Goal: Contribute content: Contribute content

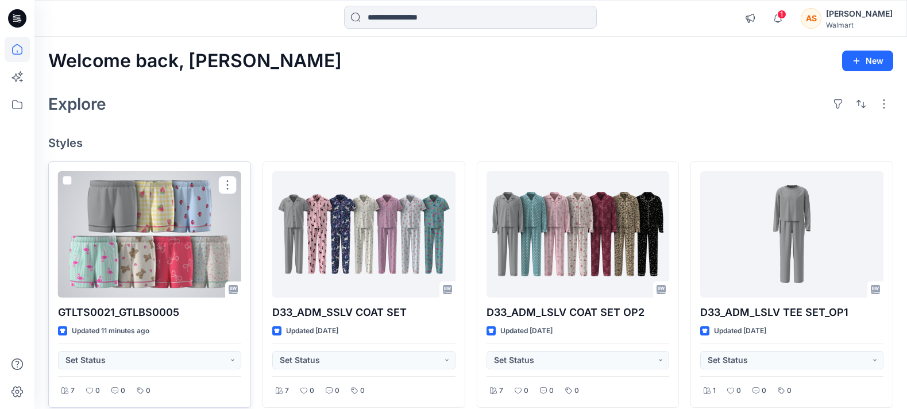
click at [156, 246] on div at bounding box center [149, 234] width 183 height 126
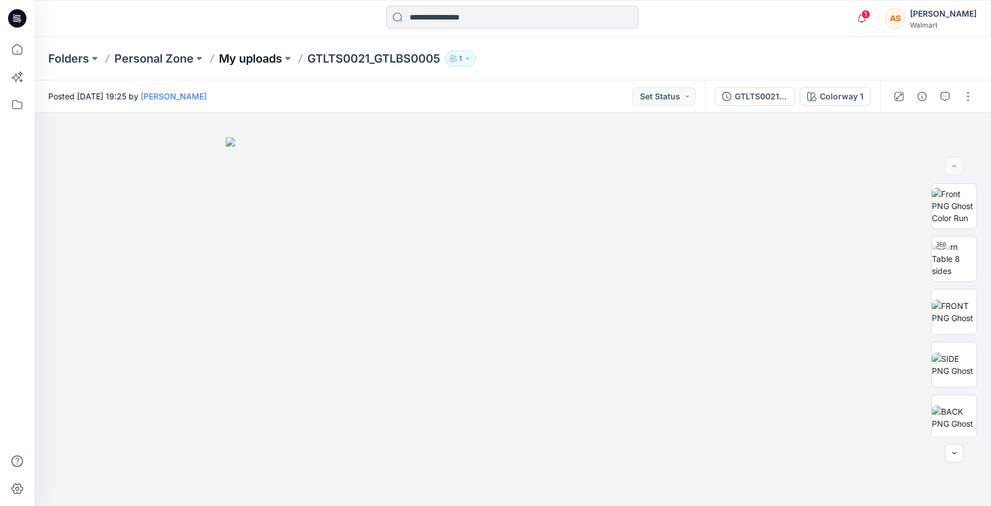
click at [257, 62] on p "My uploads" at bounding box center [250, 59] width 63 height 16
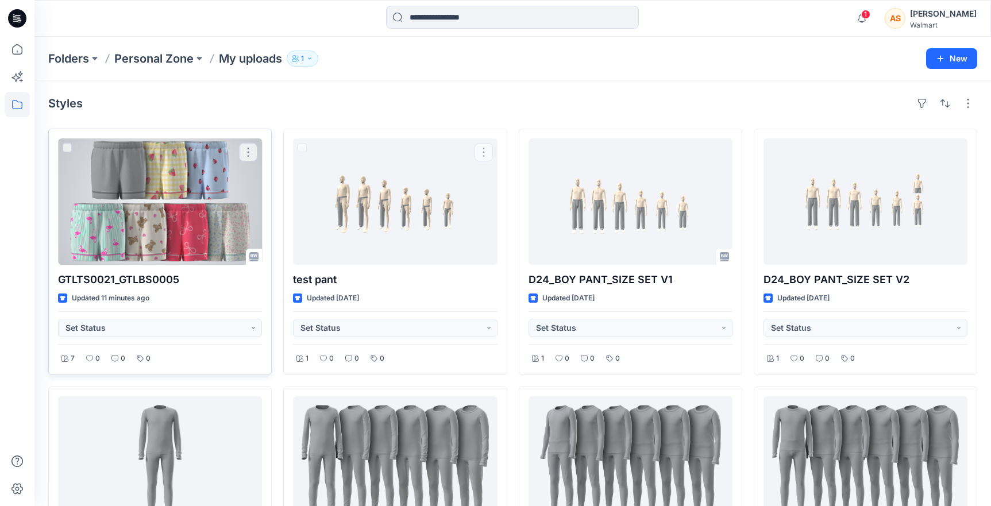
click at [151, 218] on div at bounding box center [160, 201] width 204 height 126
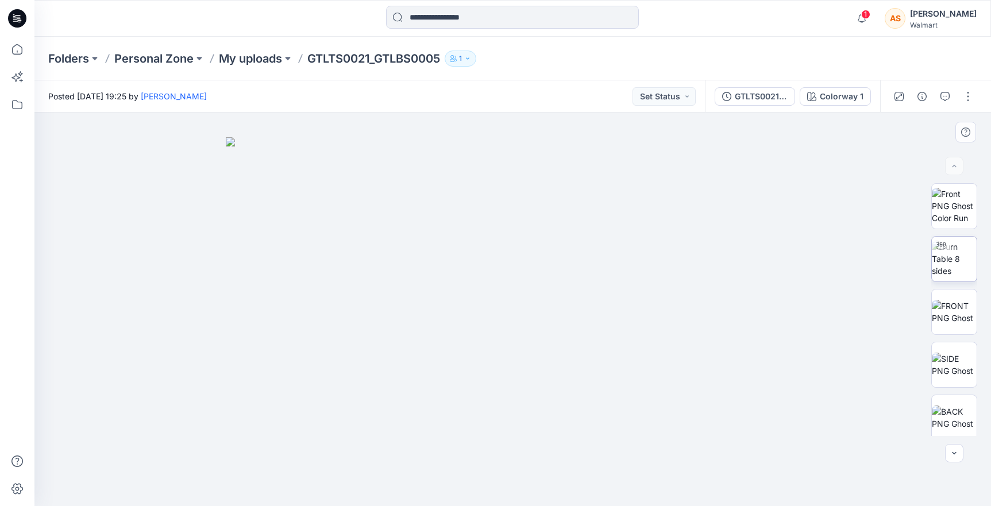
click at [907, 252] on div at bounding box center [941, 246] width 18 height 18
drag, startPoint x: 626, startPoint y: 425, endPoint x: 807, endPoint y: 441, distance: 182.2
click at [807, 408] on div at bounding box center [512, 310] width 956 height 394
drag, startPoint x: 662, startPoint y: 457, endPoint x: 467, endPoint y: 483, distance: 196.9
click at [467, 408] on icon at bounding box center [515, 471] width 348 height 43
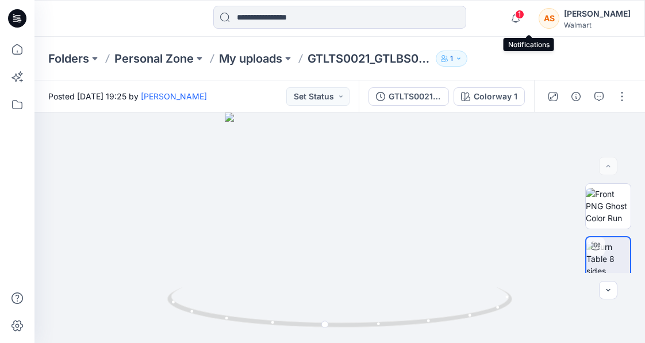
click at [524, 14] on span "1" at bounding box center [519, 14] width 9 height 9
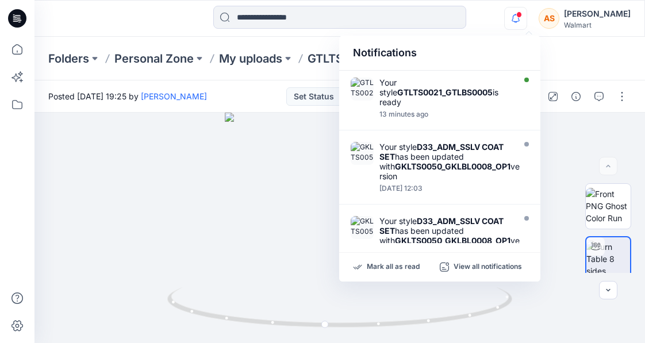
click at [505, 13] on div "Notifications Your style GTLTS0021_GTLBS0005 is ready 13 minutes ago Your style…" at bounding box center [339, 18] width 610 height 25
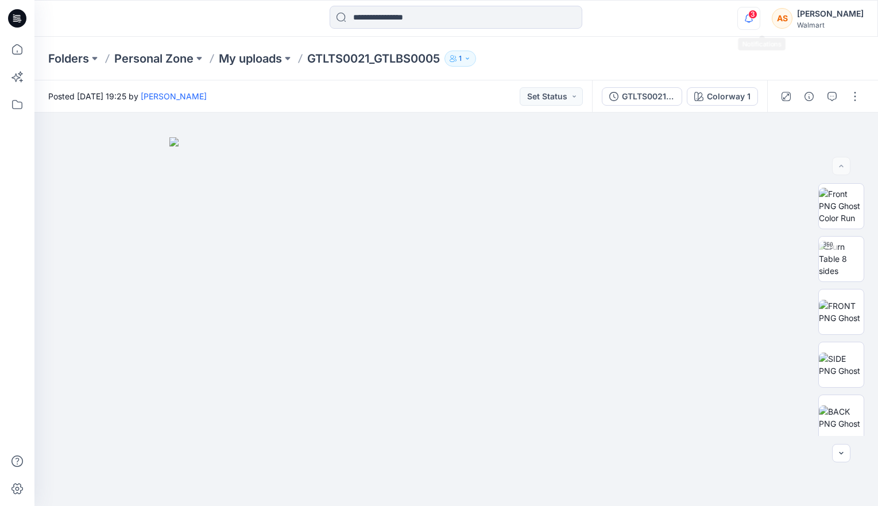
click at [647, 17] on icon "button" at bounding box center [749, 18] width 22 height 23
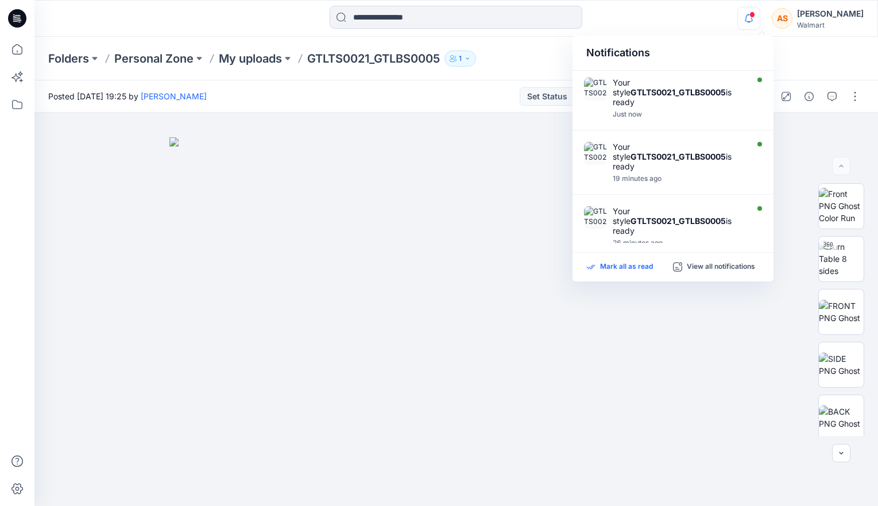
click at [626, 267] on p "Mark all as read" at bounding box center [626, 267] width 53 height 10
click at [528, 57] on div "Folders Personal Zone My uploads GTLTS0021_GTLBS0005 1" at bounding box center [411, 59] width 727 height 16
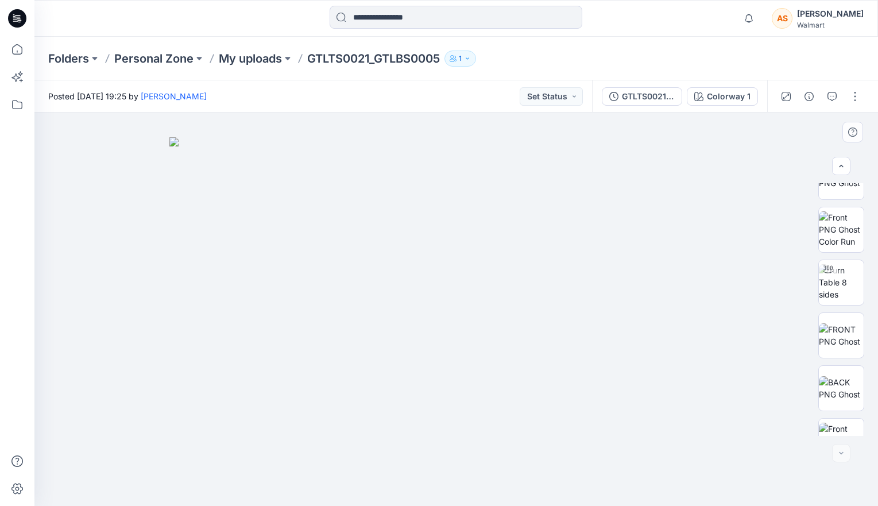
scroll to position [480, 0]
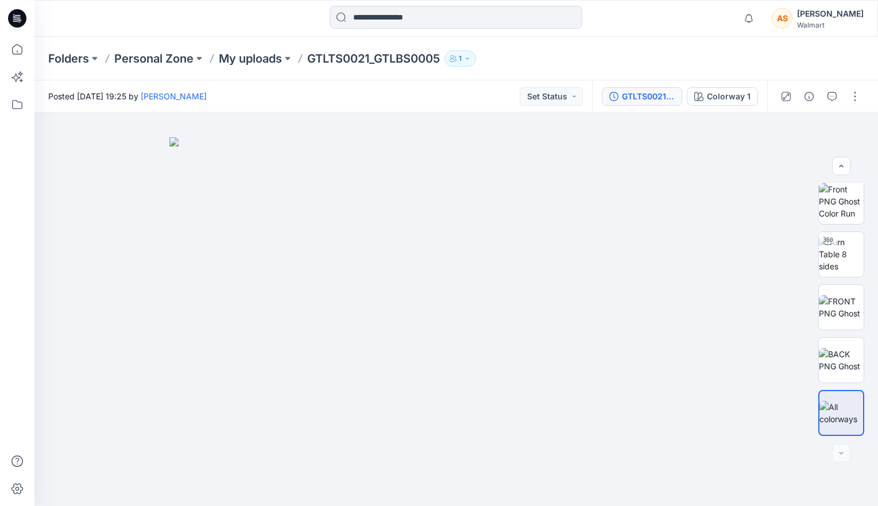
click at [647, 105] on button "GTLTS0021_GTLBS0005" at bounding box center [642, 96] width 80 height 18
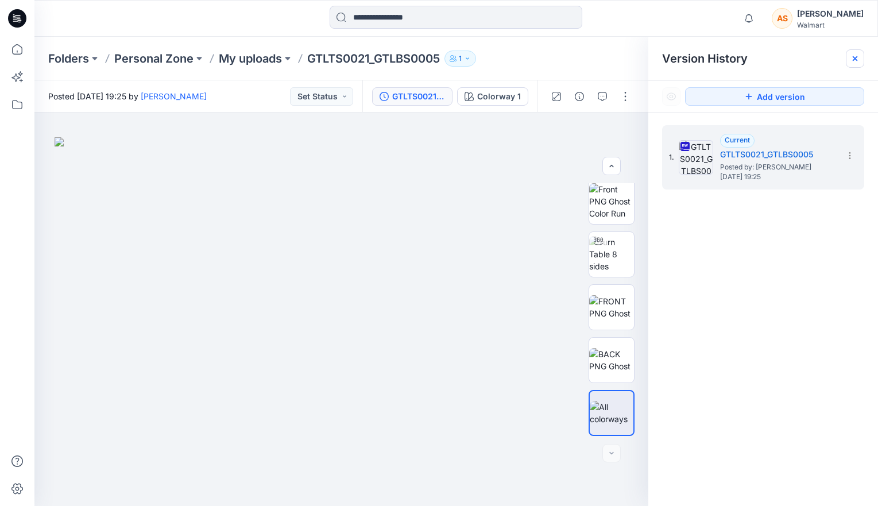
click at [647, 55] on icon at bounding box center [855, 58] width 9 height 9
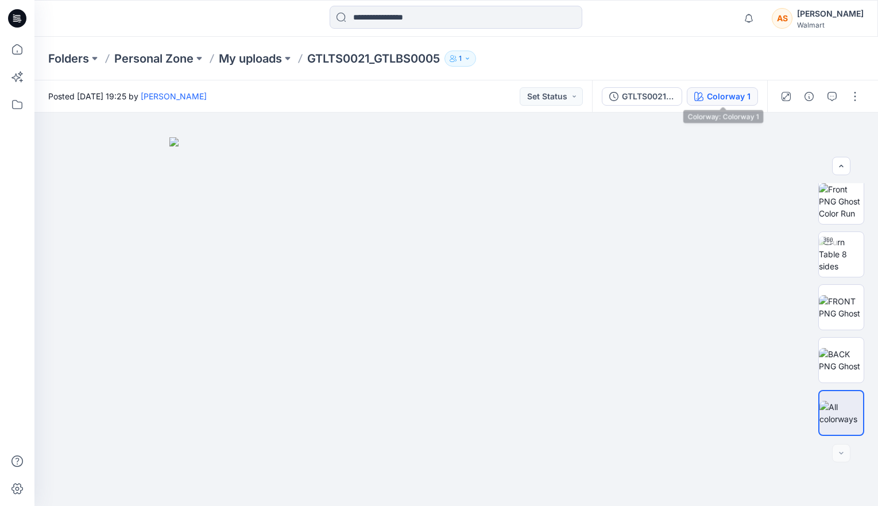
click at [647, 98] on div "Colorway 1" at bounding box center [729, 96] width 44 height 13
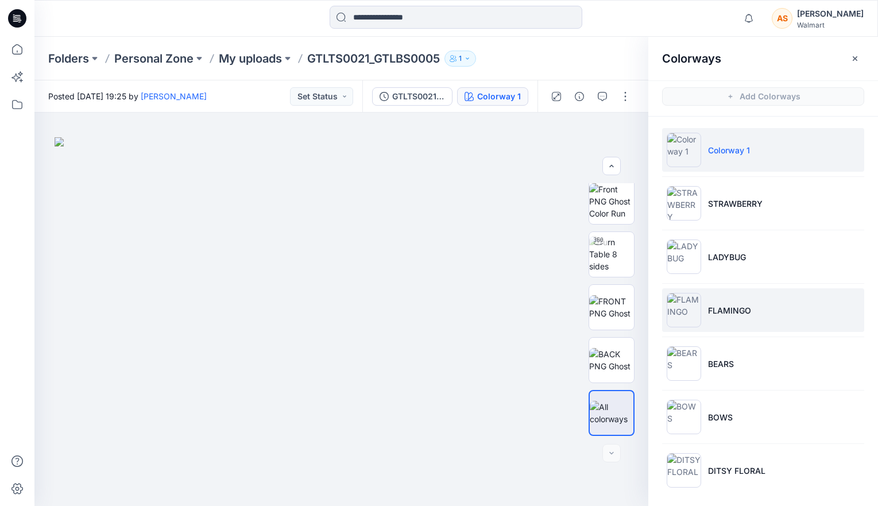
click at [647, 300] on li "FLAMINGO" at bounding box center [763, 310] width 202 height 44
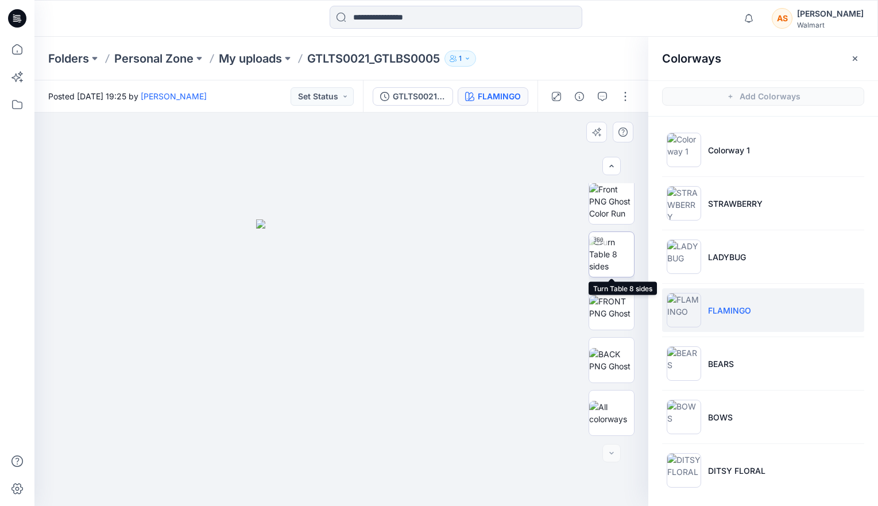
click at [621, 265] on img at bounding box center [611, 254] width 45 height 36
drag, startPoint x: 478, startPoint y: 431, endPoint x: 475, endPoint y: 463, distance: 31.8
click at [475, 463] on div at bounding box center [341, 310] width 614 height 394
click at [647, 59] on icon "button" at bounding box center [855, 58] width 9 height 9
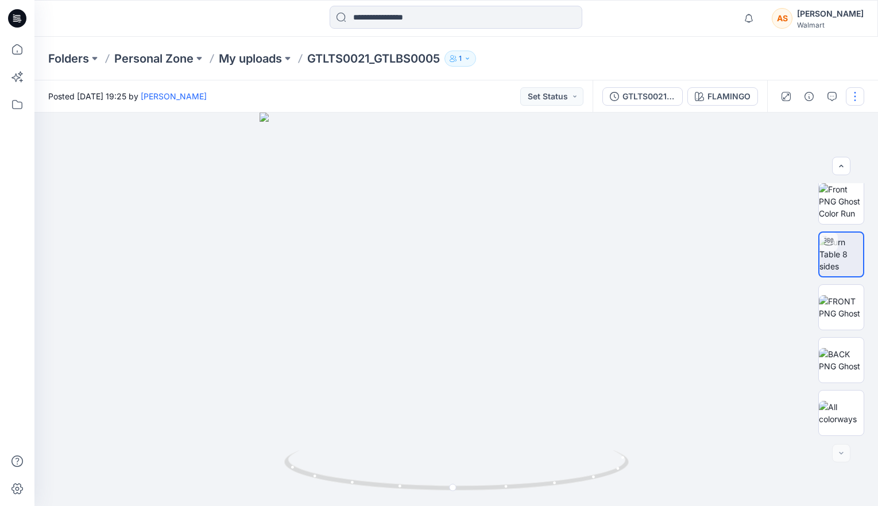
click at [647, 94] on button "button" at bounding box center [855, 96] width 18 height 18
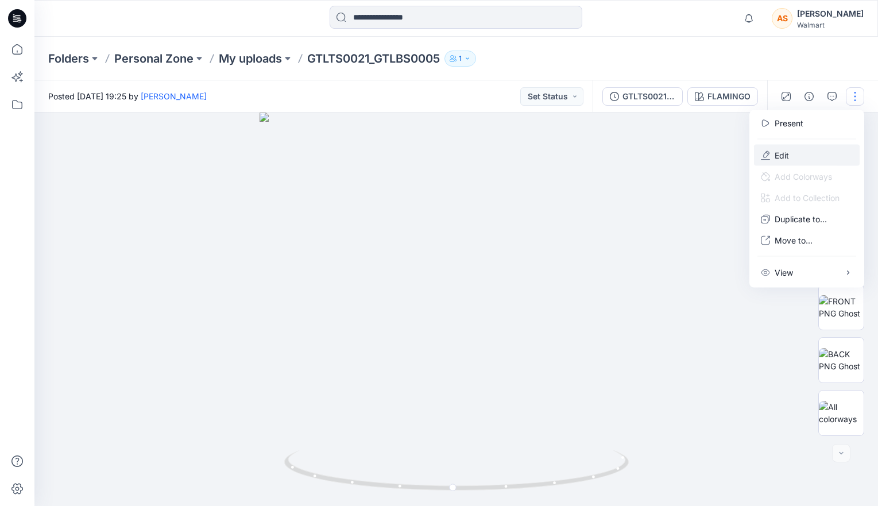
click at [647, 157] on button "Edit" at bounding box center [807, 155] width 106 height 21
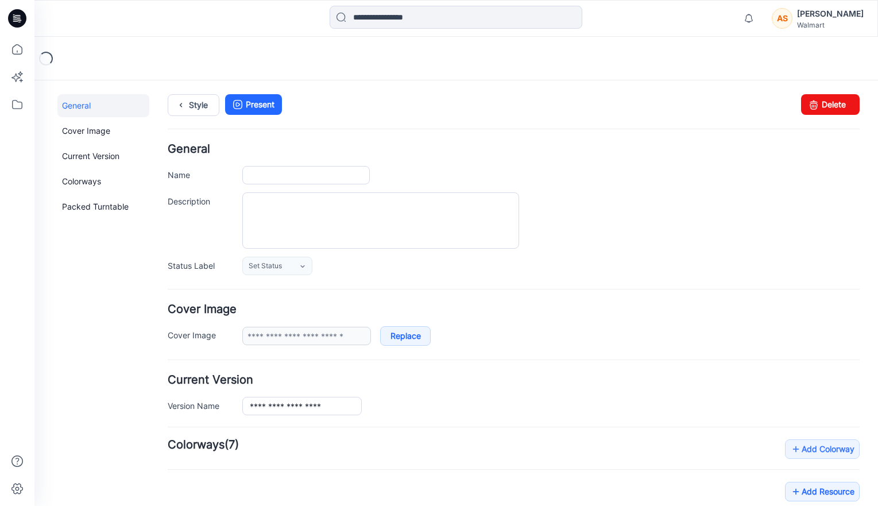
type input "**********"
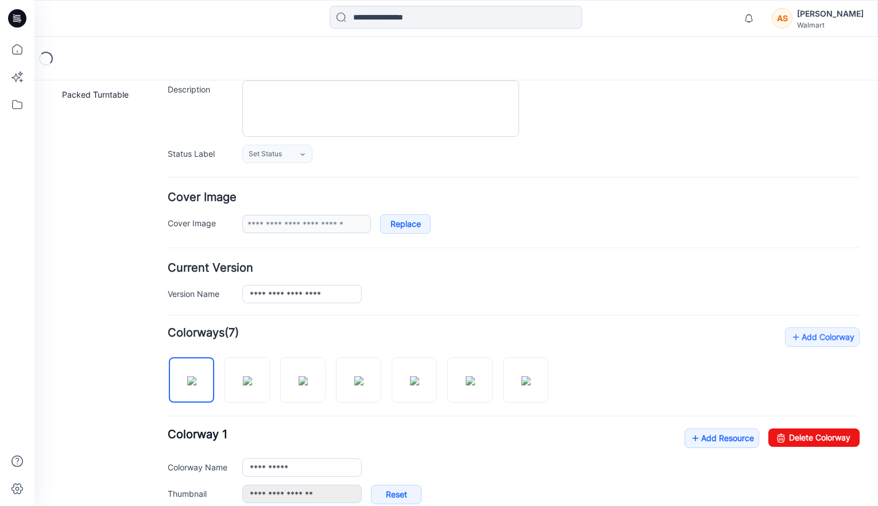
scroll to position [149, 0]
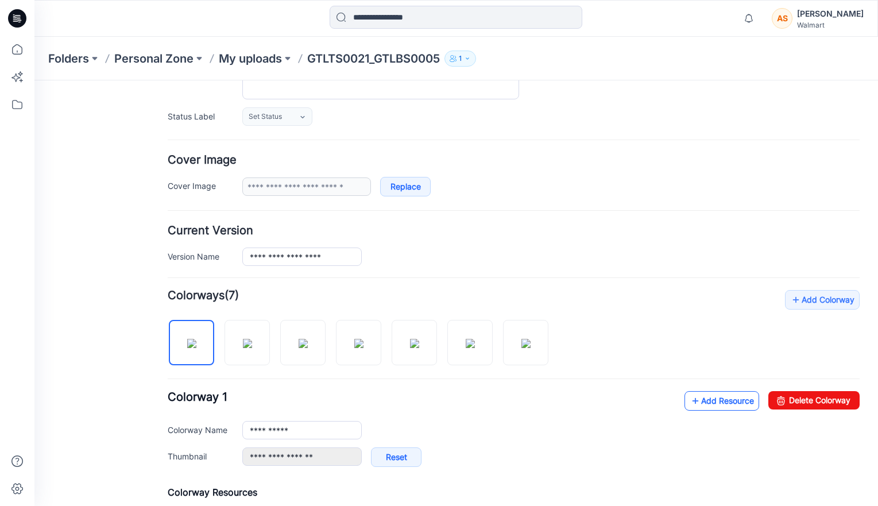
click at [720, 399] on link "Add Resource" at bounding box center [722, 401] width 75 height 20
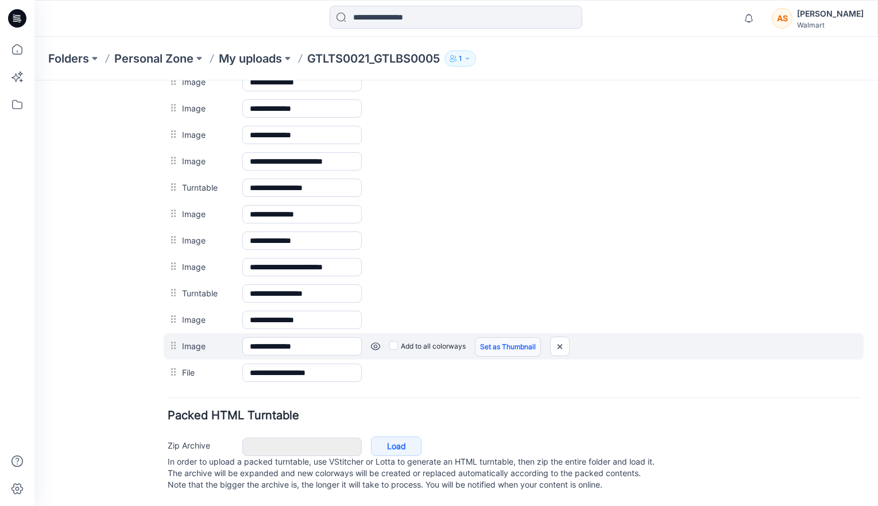
scroll to position [0, 0]
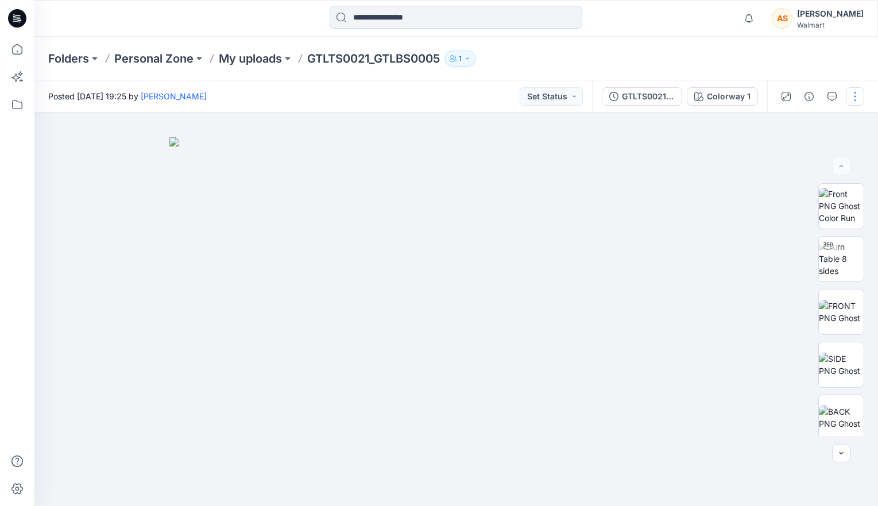
click at [857, 97] on button "button" at bounding box center [855, 96] width 18 height 18
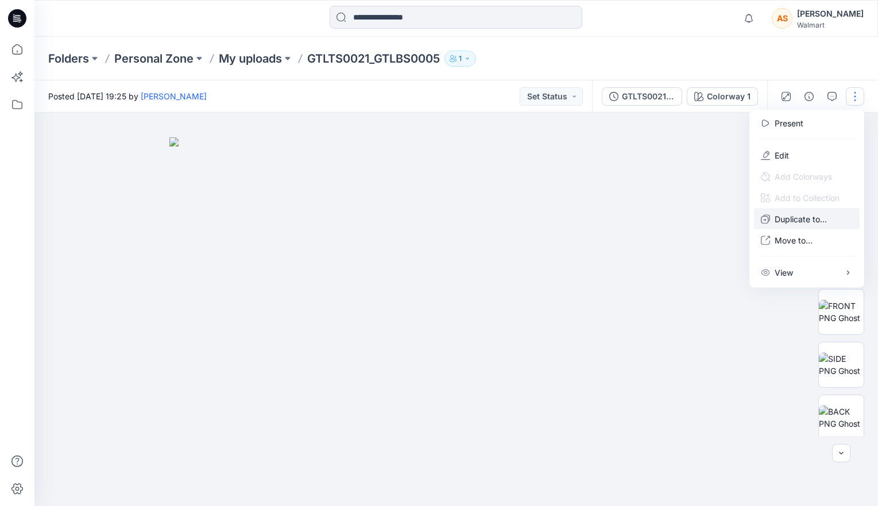
click at [828, 222] on button "Duplicate to..." at bounding box center [807, 219] width 106 height 21
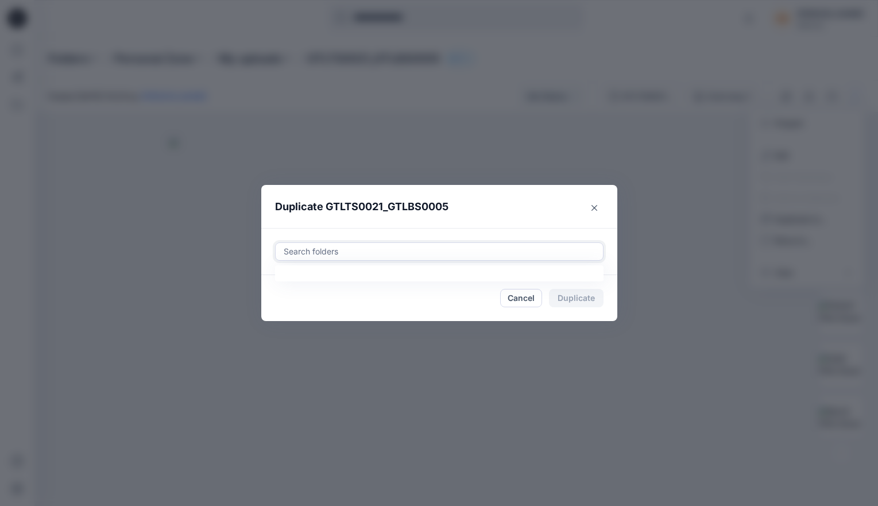
click at [370, 248] on div at bounding box center [440, 252] width 314 height 14
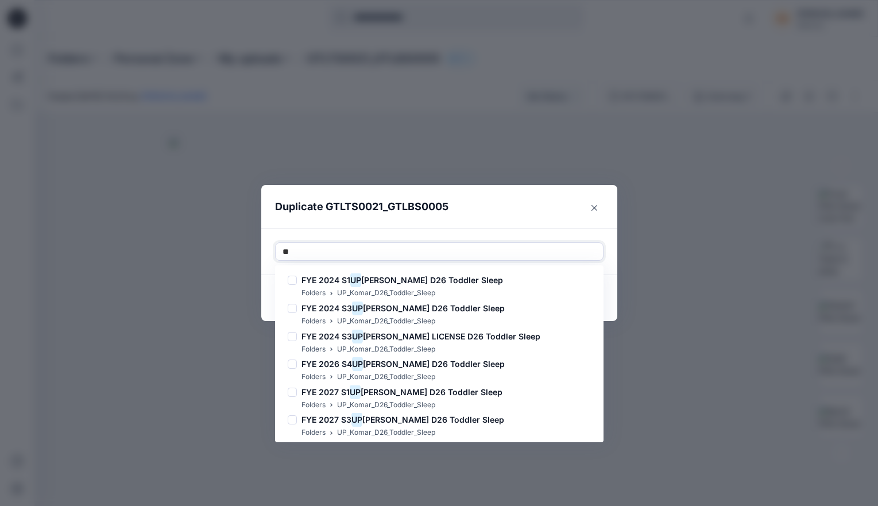
type input "*"
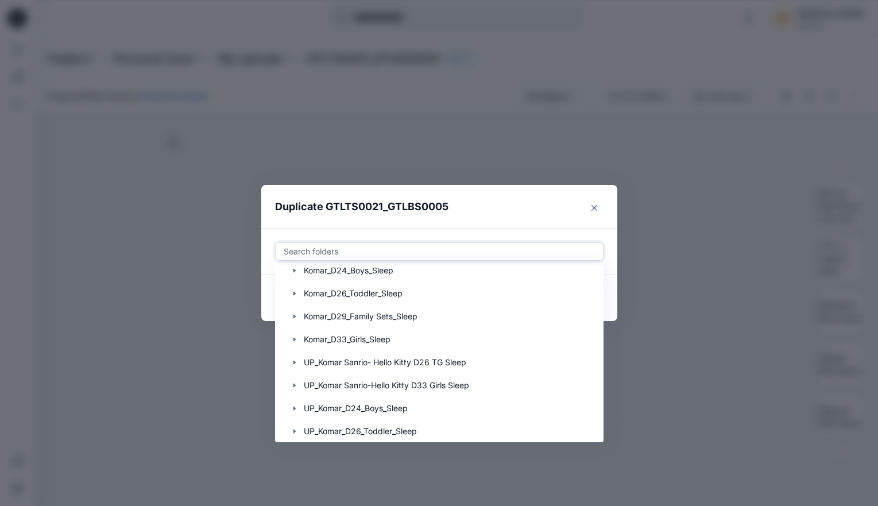
scroll to position [184, 0]
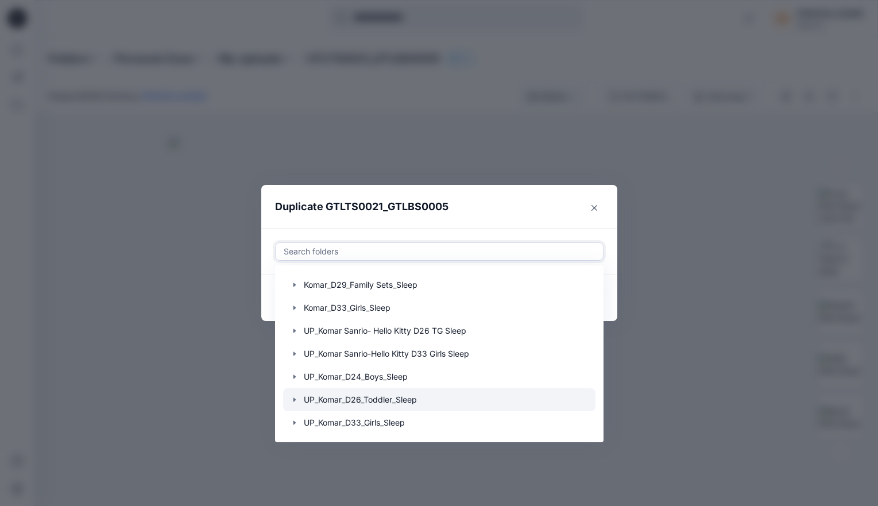
click at [295, 401] on icon "button" at bounding box center [294, 399] width 9 height 9
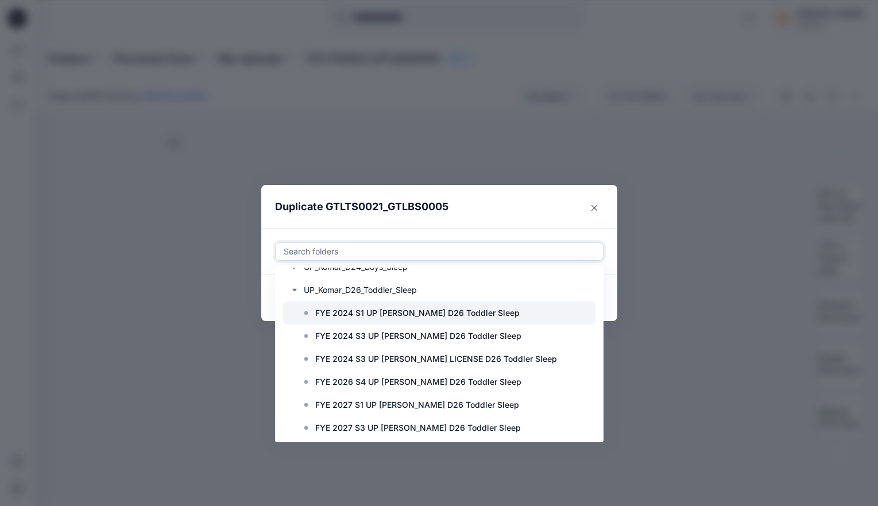
scroll to position [345, 0]
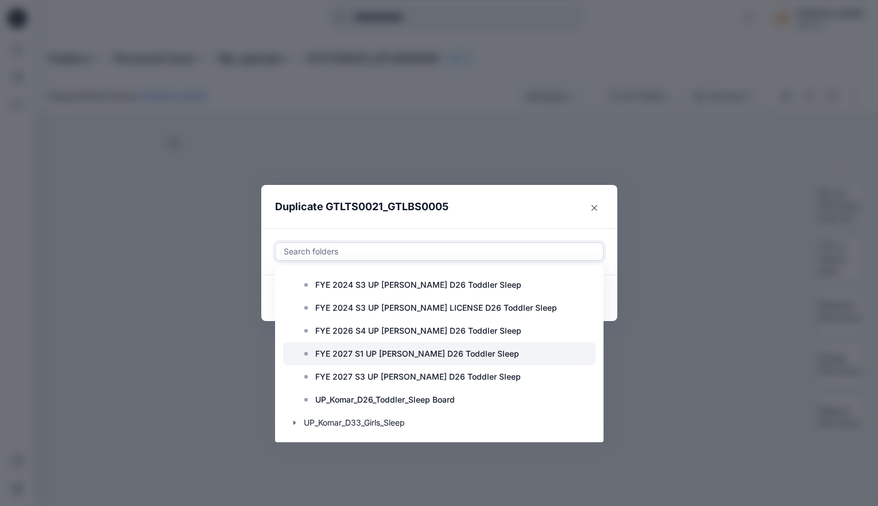
click at [377, 355] on p "FYE 2027 S1 UP Komar D26 Toddler Sleep" at bounding box center [417, 354] width 204 height 14
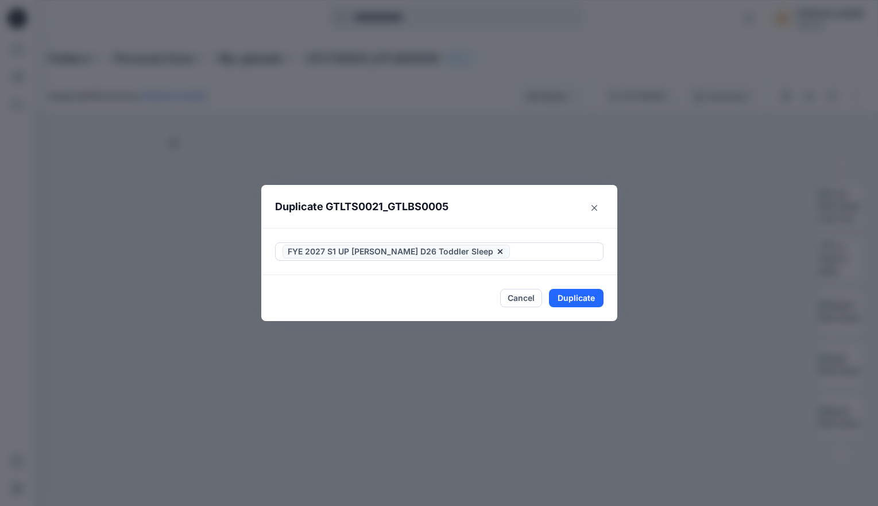
click at [505, 219] on header "Duplicate GTLTS0021_GTLBS0005" at bounding box center [427, 207] width 333 height 44
click at [519, 297] on button "Cancel" at bounding box center [521, 298] width 42 height 18
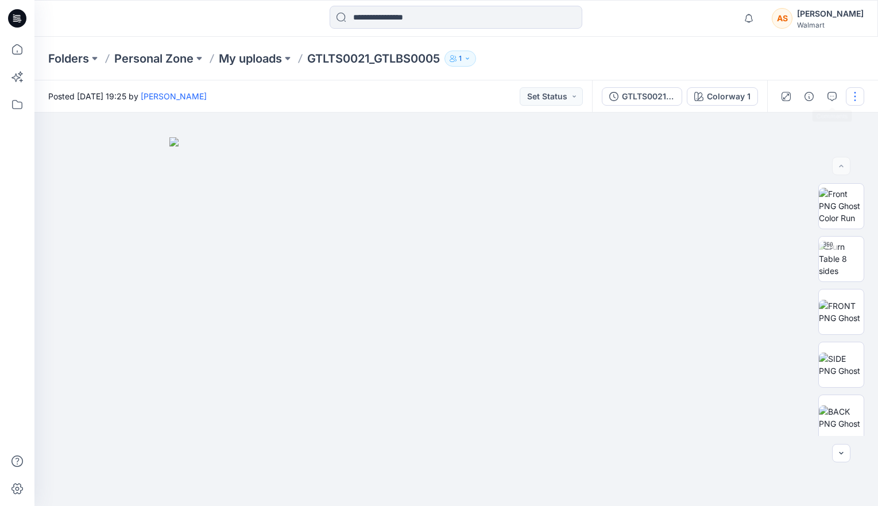
click at [852, 94] on button "button" at bounding box center [855, 96] width 18 height 18
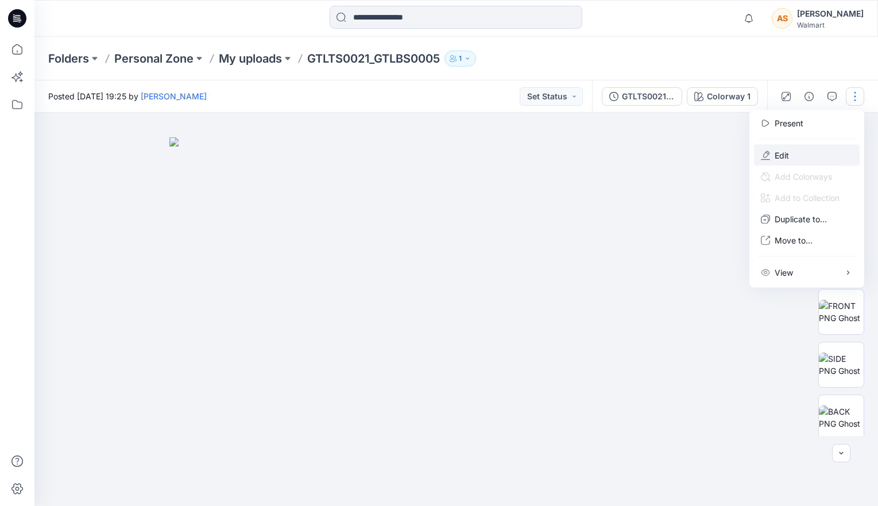
click at [788, 160] on p "Edit" at bounding box center [782, 155] width 14 height 12
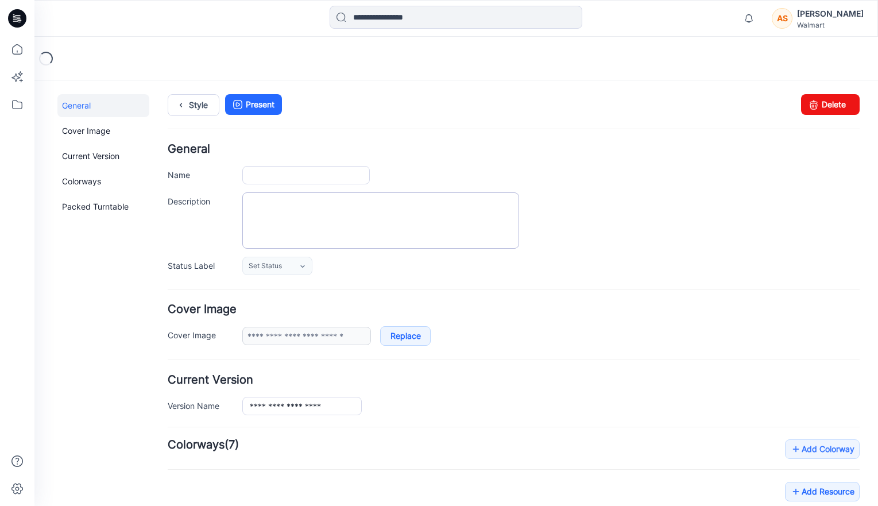
type input "**********"
click at [280, 177] on input "**********" at bounding box center [306, 175] width 128 height 18
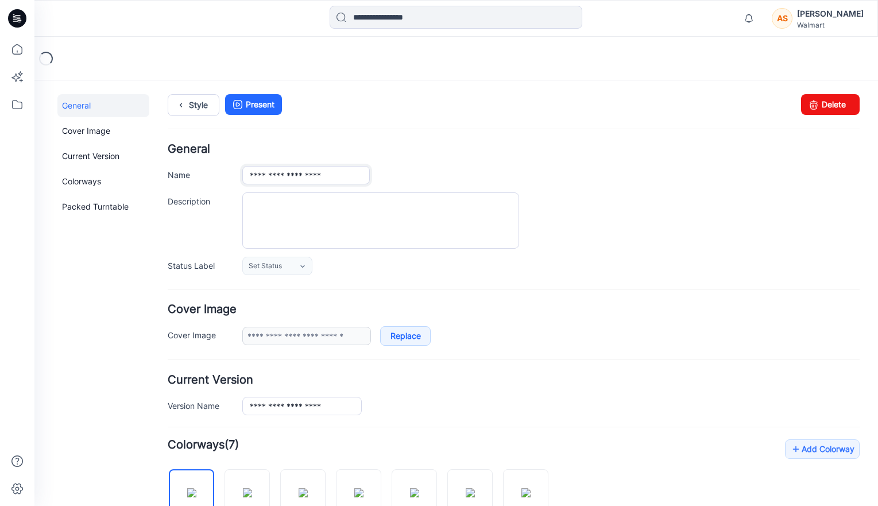
click at [280, 177] on input "**********" at bounding box center [306, 175] width 128 height 18
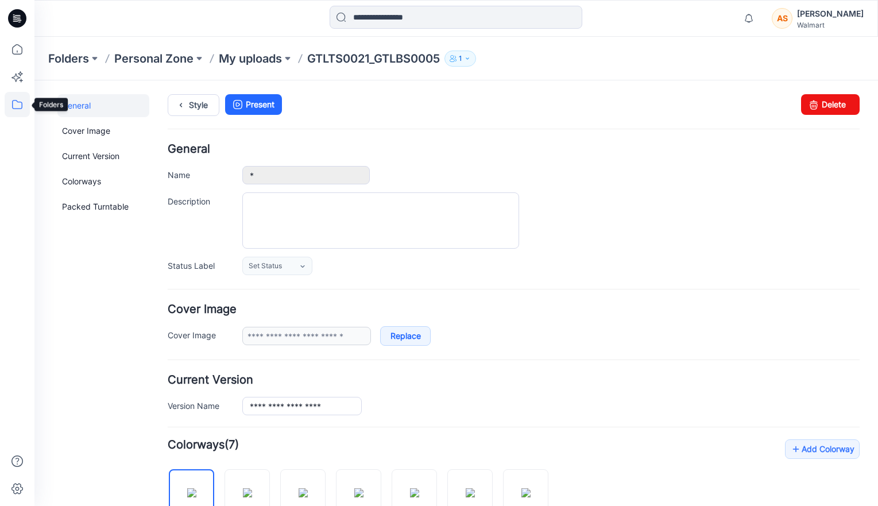
click at [17, 108] on icon at bounding box center [17, 104] width 25 height 25
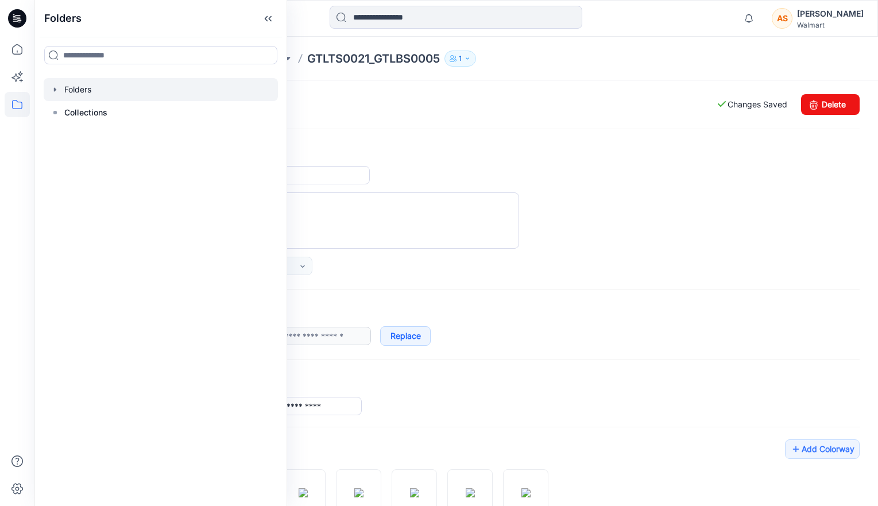
click at [54, 89] on icon "button" at bounding box center [55, 89] width 2 height 4
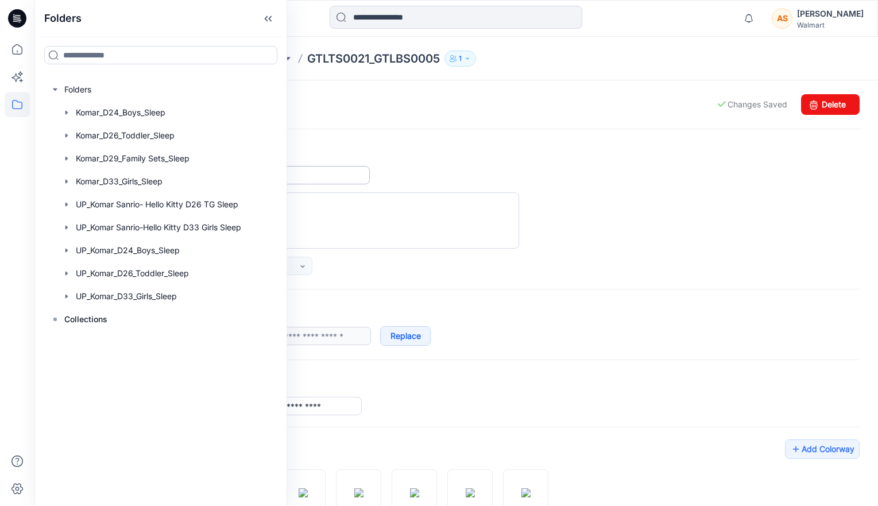
click at [357, 178] on input "*" at bounding box center [306, 175] width 128 height 18
click at [402, 144] on h4 "General" at bounding box center [514, 149] width 692 height 11
click at [448, 168] on div "*" at bounding box center [551, 175] width 618 height 18
click at [269, 18] on icon at bounding box center [270, 19] width 3 height 6
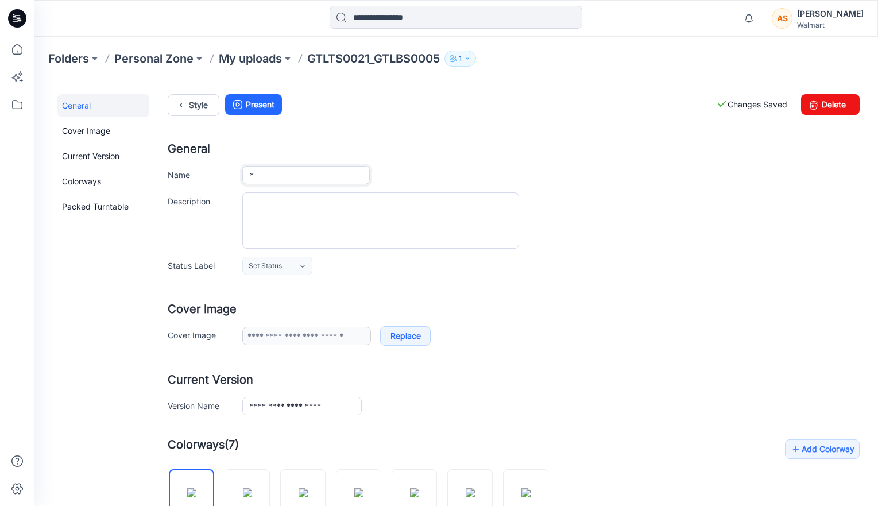
click at [286, 177] on input "*" at bounding box center [306, 175] width 128 height 18
click at [319, 175] on input "**********" at bounding box center [306, 175] width 128 height 18
drag, startPoint x: 319, startPoint y: 175, endPoint x: 307, endPoint y: 175, distance: 12.6
click at [307, 175] on input "**********" at bounding box center [306, 175] width 128 height 18
click at [296, 177] on input "**********" at bounding box center [306, 175] width 128 height 18
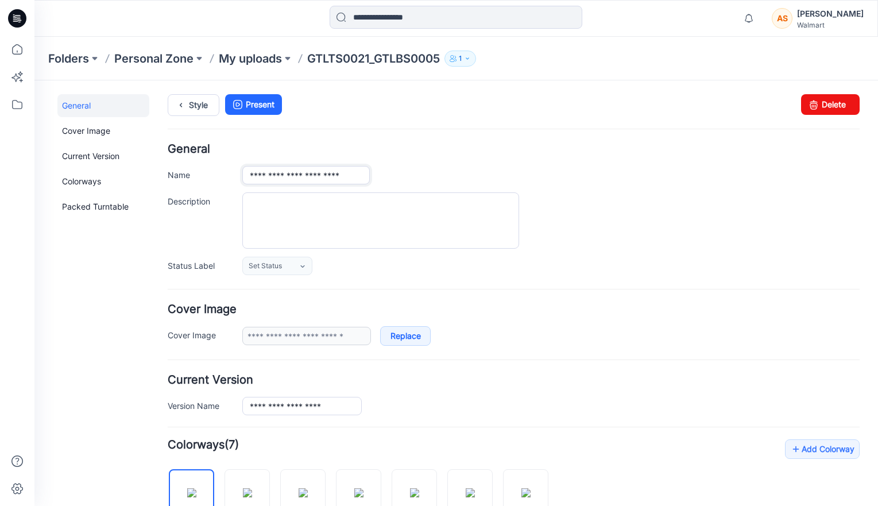
drag, startPoint x: 292, startPoint y: 176, endPoint x: 330, endPoint y: 179, distance: 37.5
click at [330, 179] on input "**********" at bounding box center [306, 175] width 128 height 18
type input "**********"
click at [397, 173] on div "**********" at bounding box center [551, 175] width 618 height 18
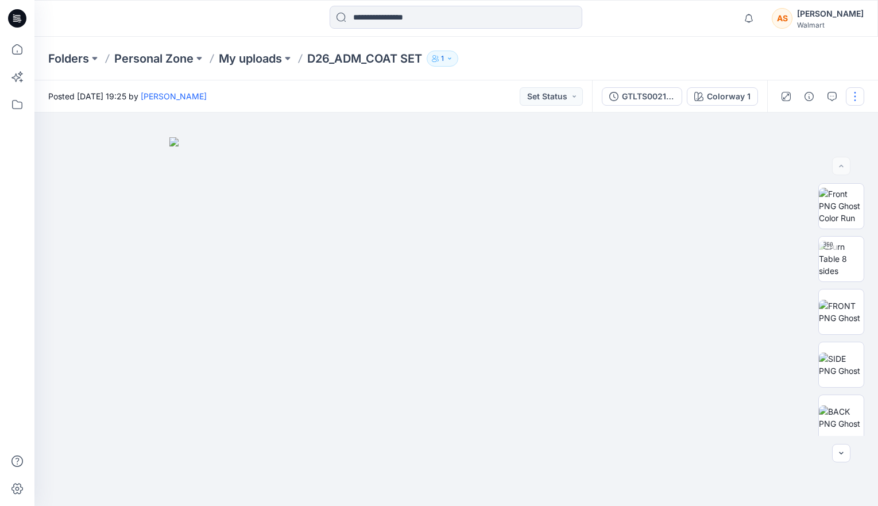
click at [858, 99] on button "button" at bounding box center [855, 96] width 18 height 18
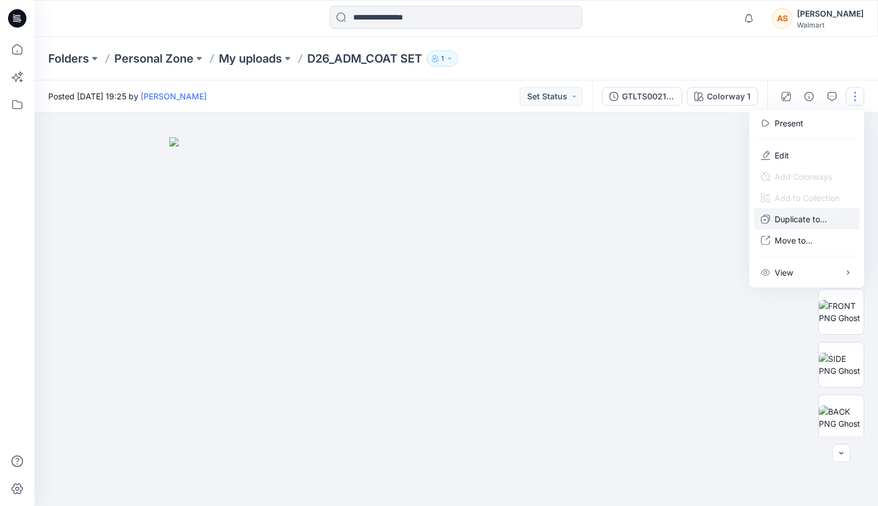
click at [809, 222] on p "Duplicate to..." at bounding box center [801, 219] width 52 height 12
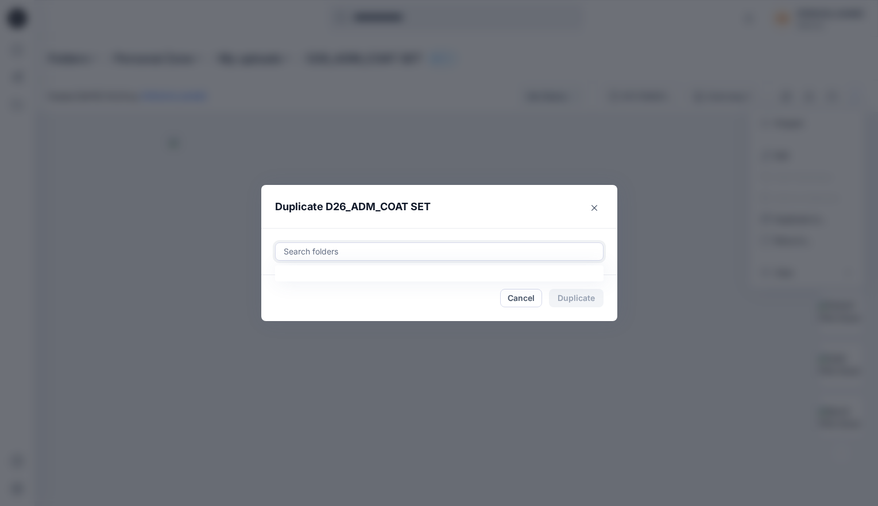
click at [392, 252] on div at bounding box center [440, 252] width 314 height 14
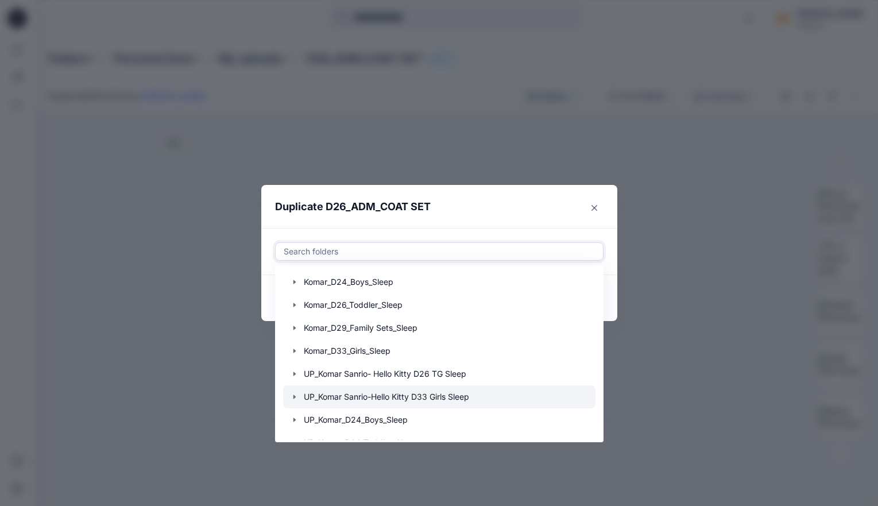
scroll to position [184, 0]
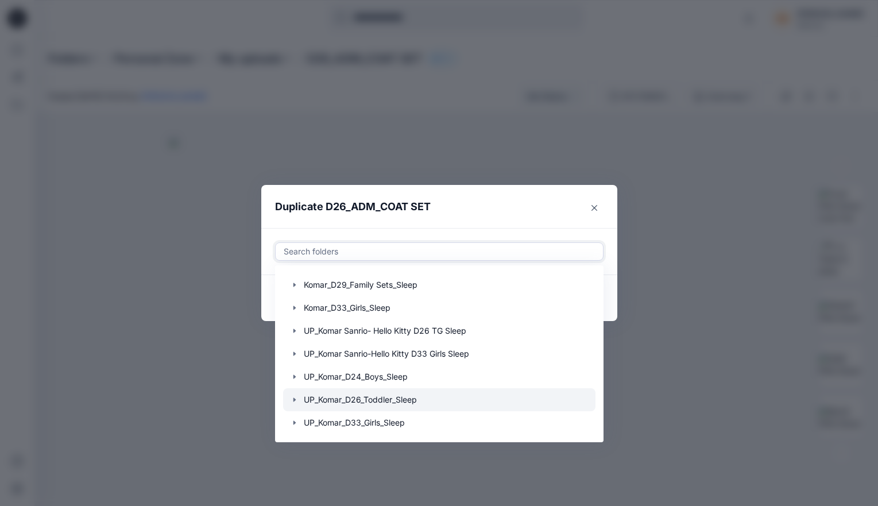
click at [294, 401] on icon "button" at bounding box center [294, 400] width 2 height 4
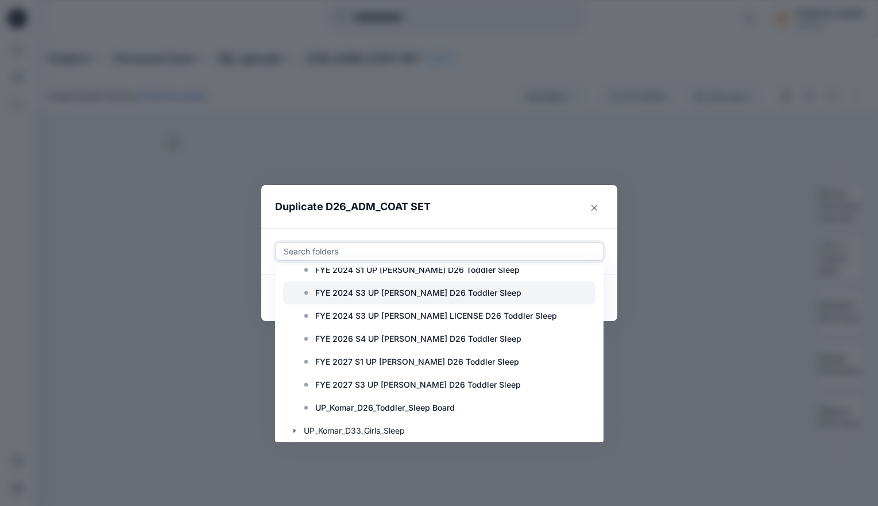
scroll to position [345, 0]
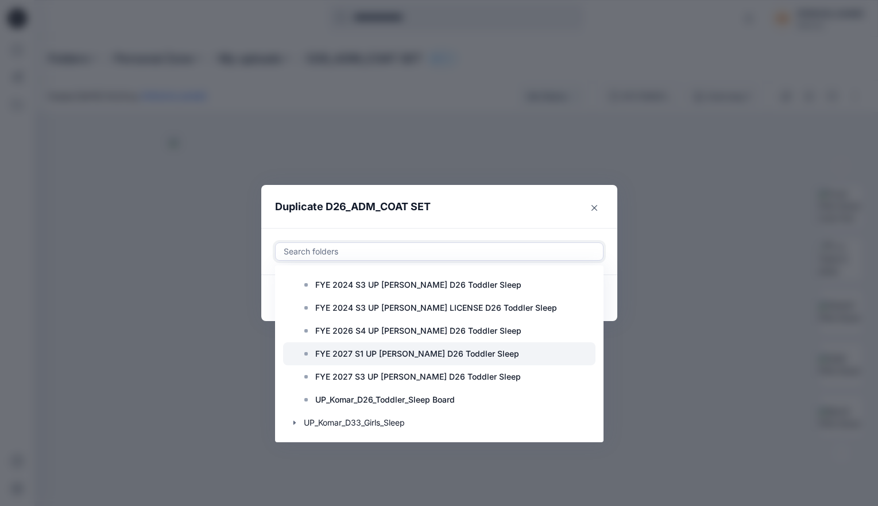
click at [407, 353] on p "FYE 2027 S1 UP [PERSON_NAME] D26 Toddler Sleep" at bounding box center [417, 354] width 204 height 14
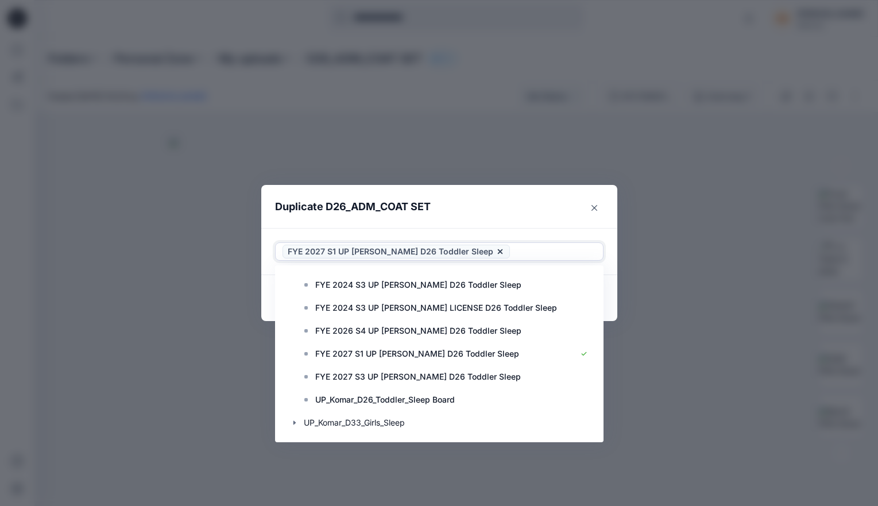
click at [479, 219] on header "Duplicate D26_ADM_COAT SET" at bounding box center [427, 207] width 333 height 44
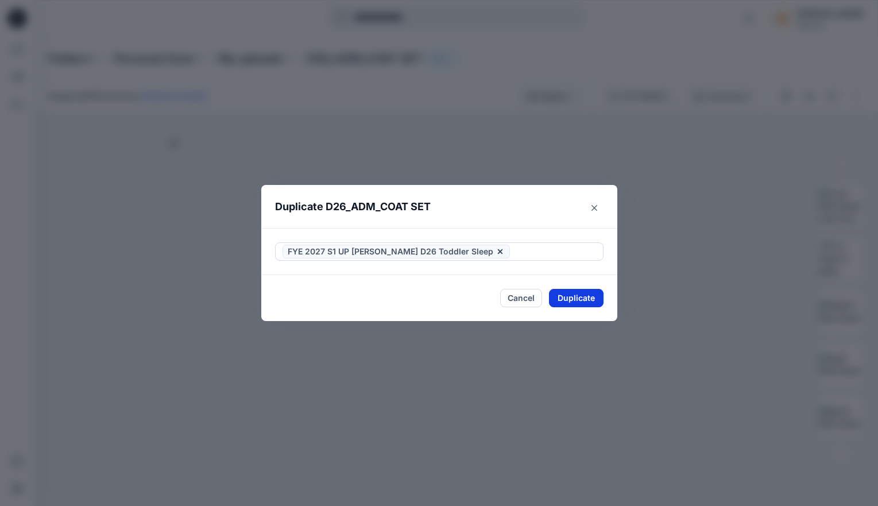
click at [580, 302] on button "Duplicate" at bounding box center [576, 298] width 55 height 18
click at [587, 301] on button "Close" at bounding box center [584, 299] width 37 height 18
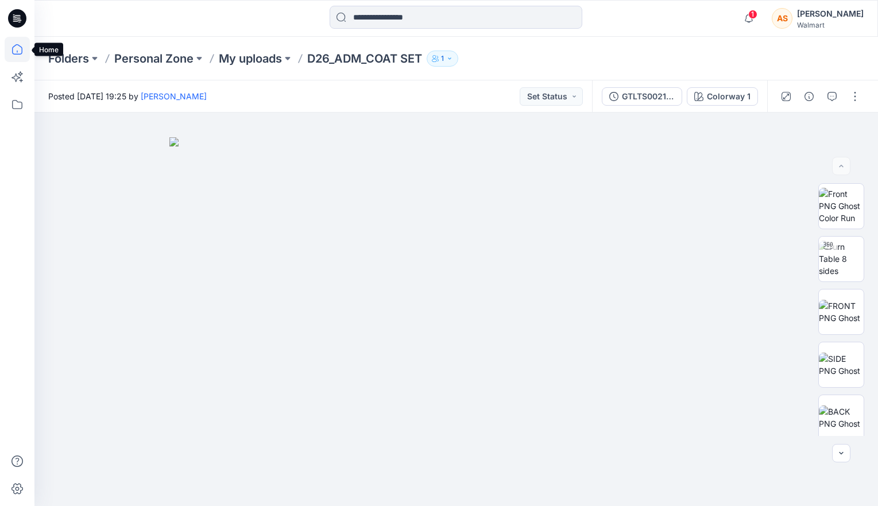
click at [22, 48] on icon at bounding box center [17, 49] width 25 height 25
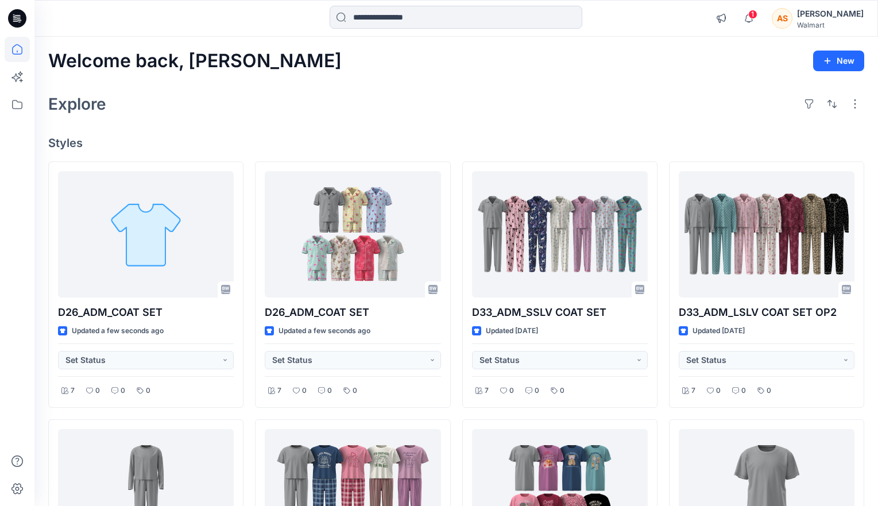
click at [364, 111] on div "Explore" at bounding box center [456, 104] width 816 height 28
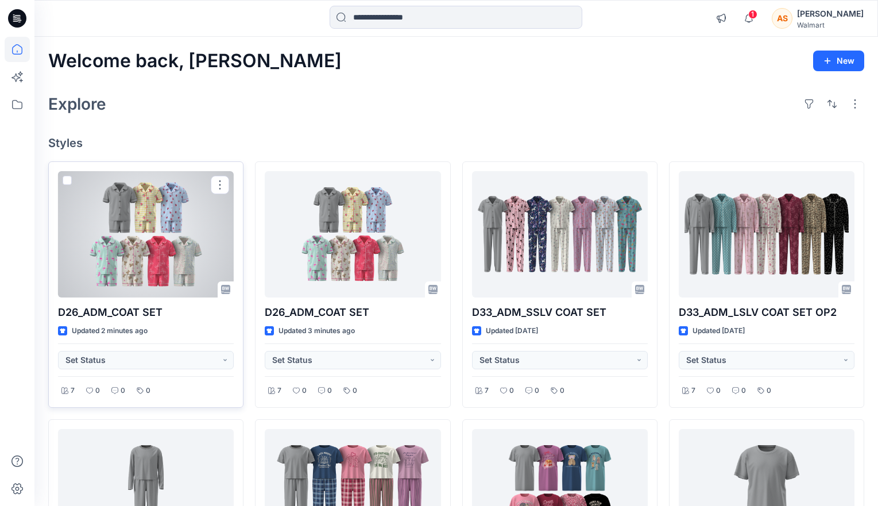
click at [192, 256] on div at bounding box center [146, 234] width 176 height 126
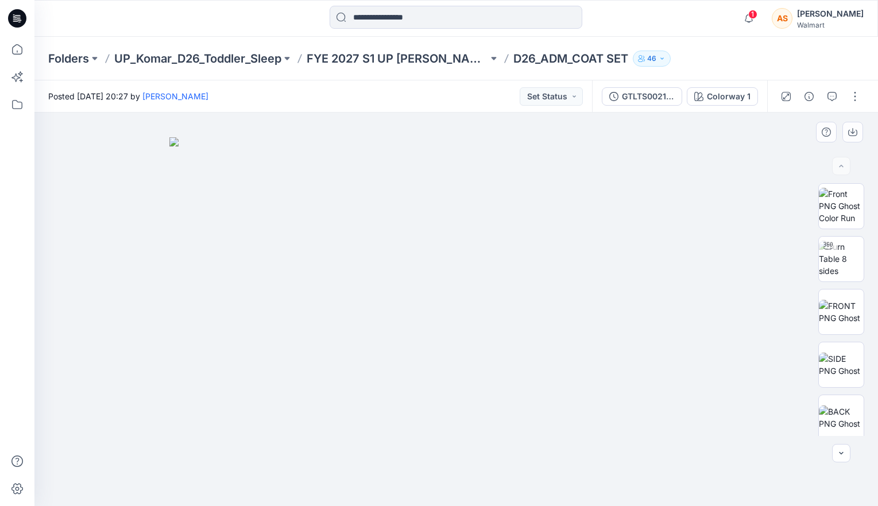
click at [235, 176] on img at bounding box center [456, 321] width 574 height 369
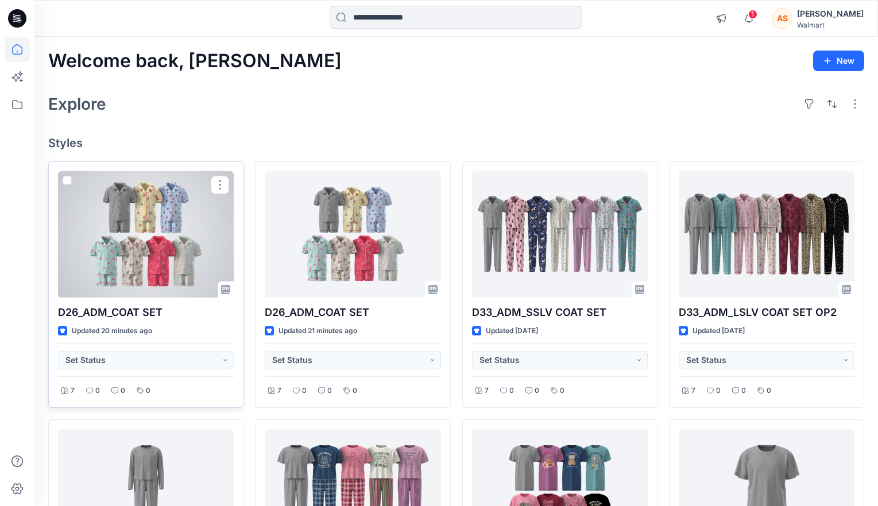
click at [177, 246] on div at bounding box center [146, 234] width 176 height 126
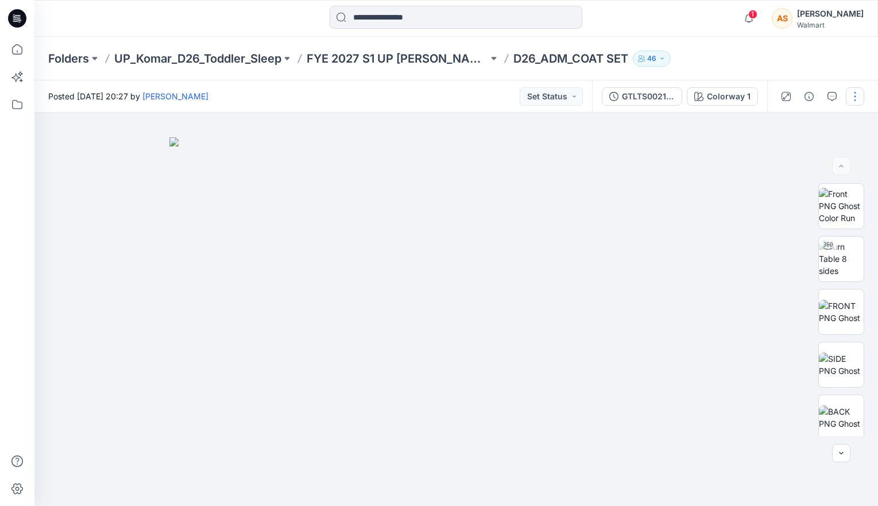
click at [853, 95] on button "button" at bounding box center [855, 96] width 18 height 18
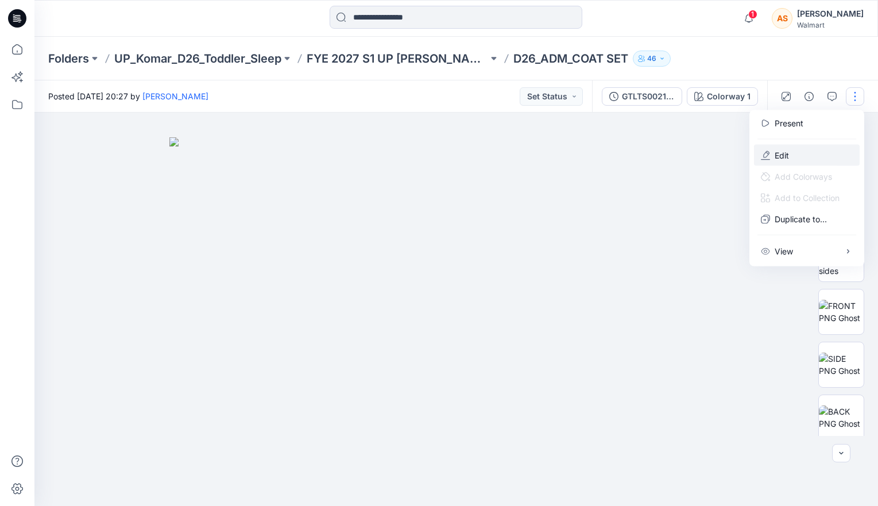
click at [804, 157] on button "Edit" at bounding box center [807, 155] width 106 height 21
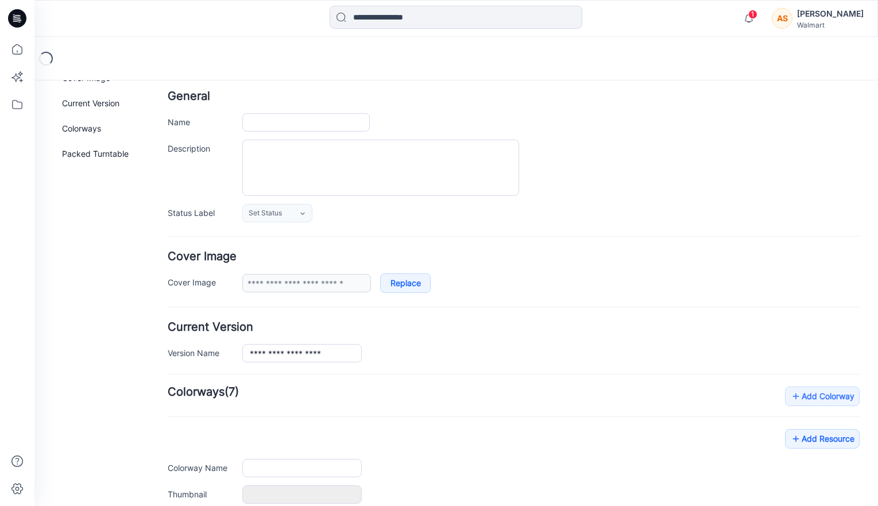
type input "**********"
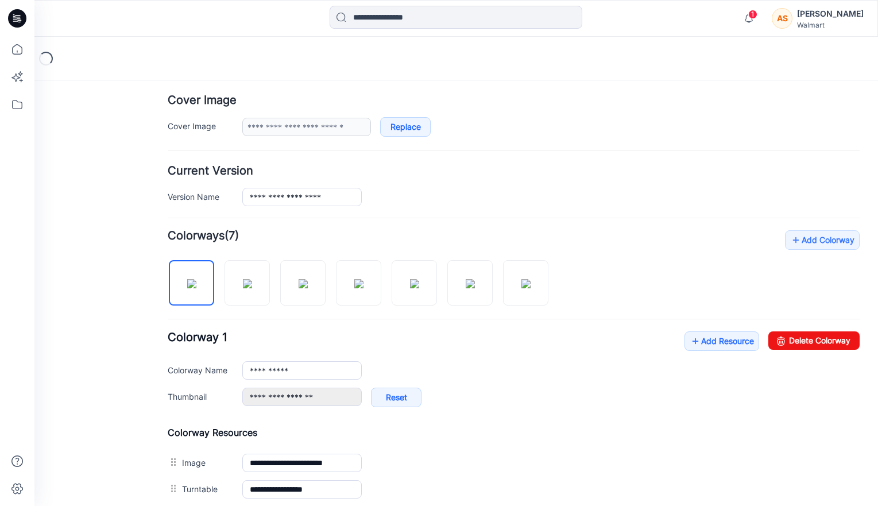
scroll to position [221, 0]
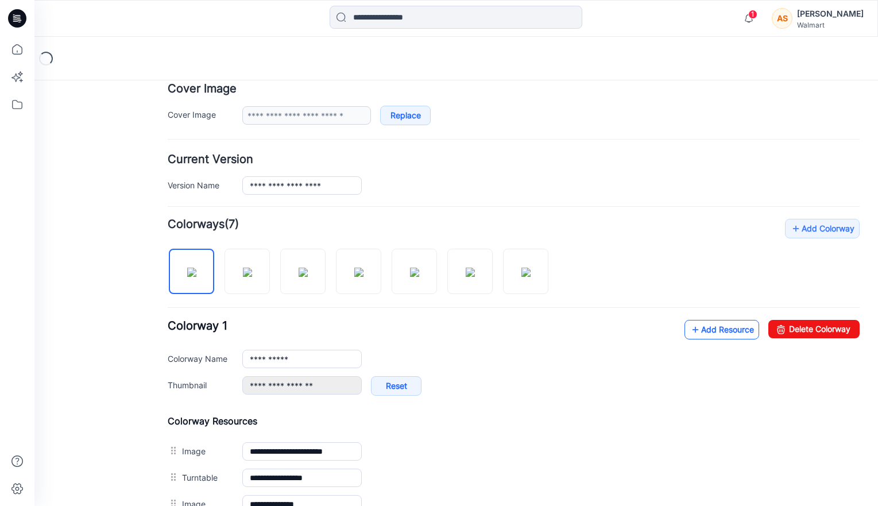
click at [718, 325] on link "Add Resource" at bounding box center [722, 330] width 75 height 20
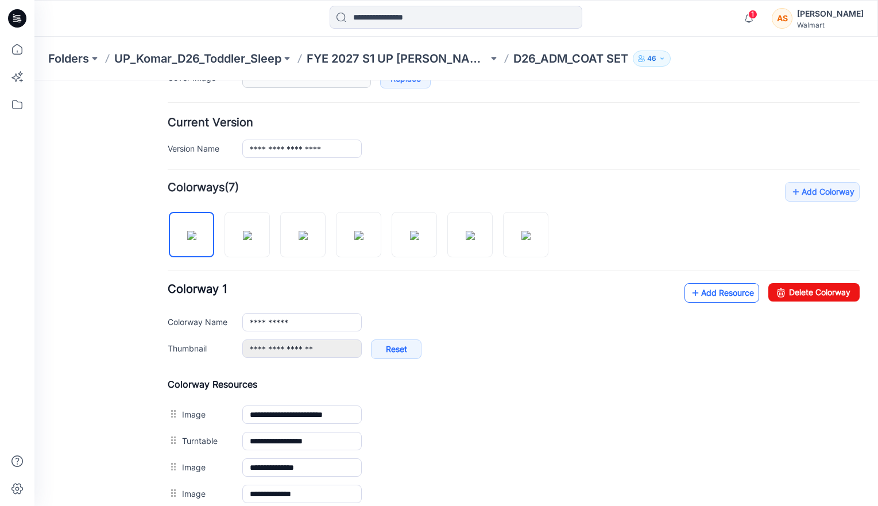
scroll to position [254, 0]
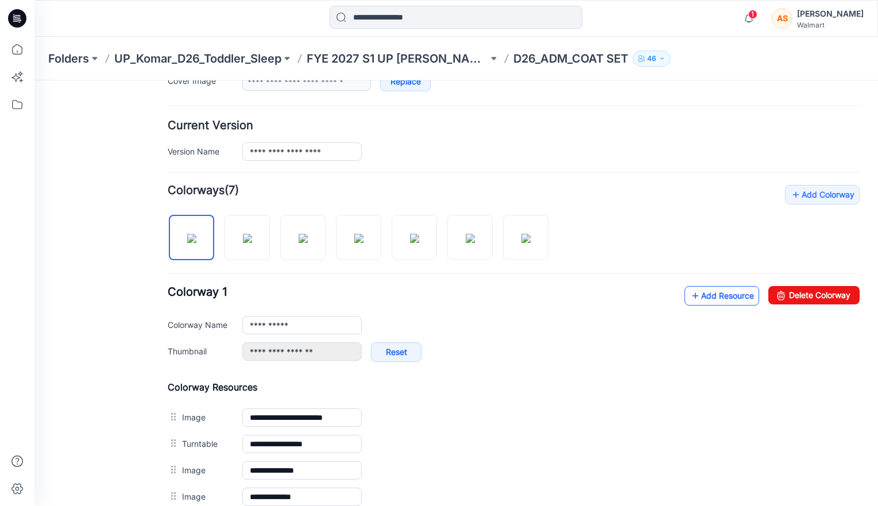
click at [696, 288] on icon at bounding box center [695, 296] width 11 height 18
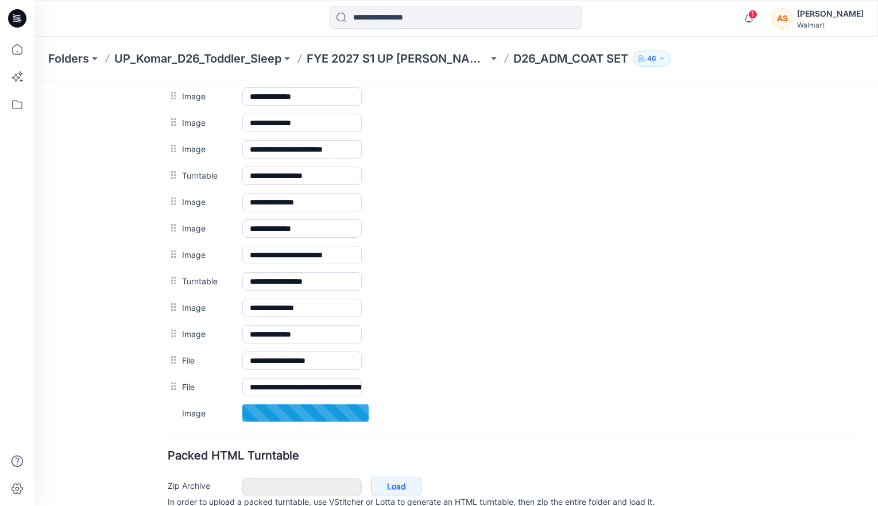
scroll to position [659, 0]
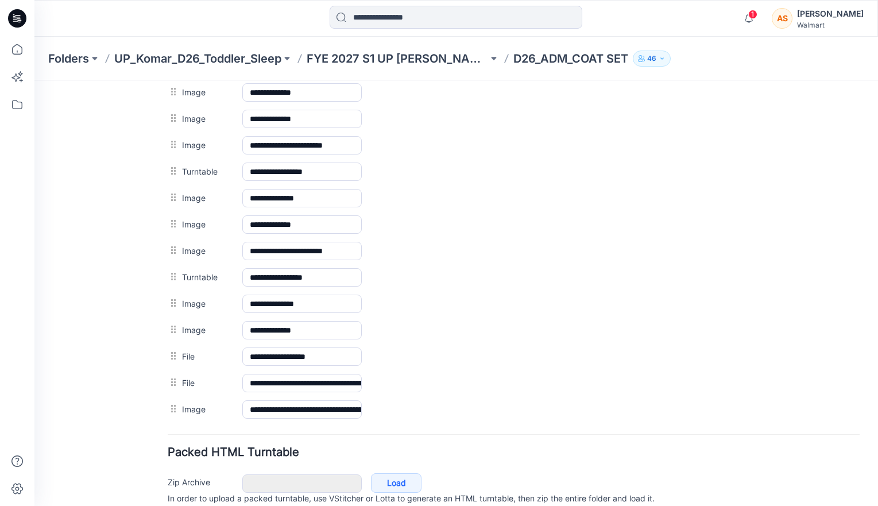
click at [34, 80] on link at bounding box center [34, 80] width 0 height 0
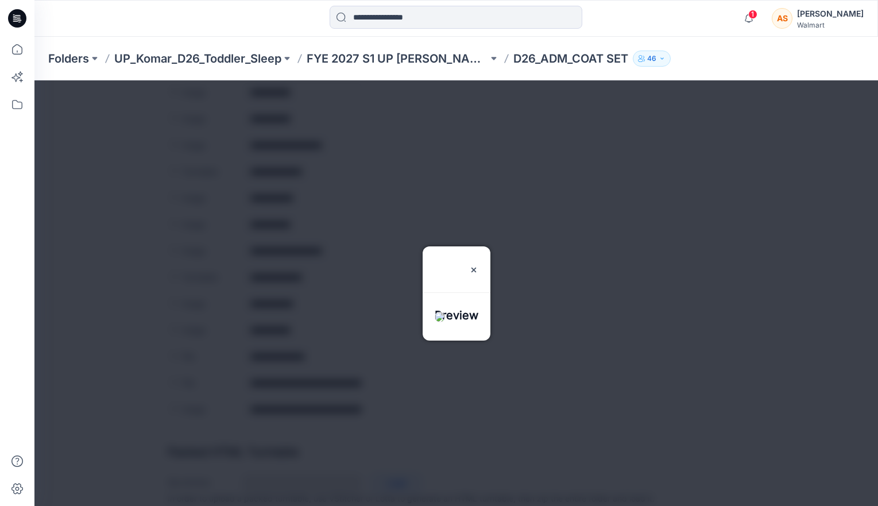
click at [387, 449] on div at bounding box center [456, 293] width 844 height 426
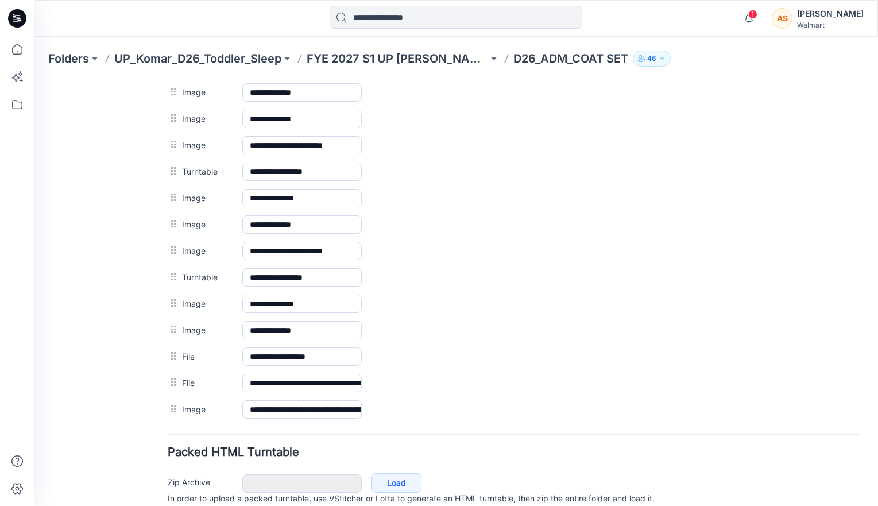
scroll to position [0, 0]
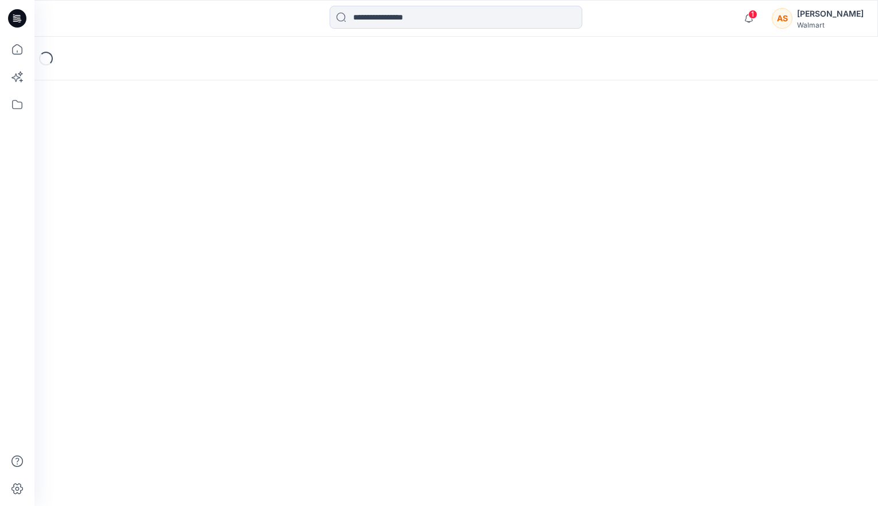
click at [758, 12] on span "1" at bounding box center [753, 14] width 9 height 9
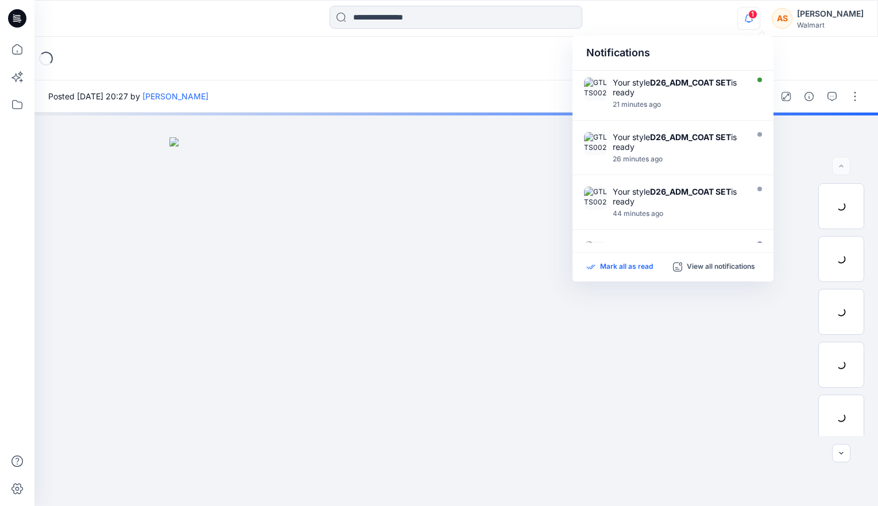
click at [621, 267] on p "Mark all as read" at bounding box center [626, 267] width 53 height 10
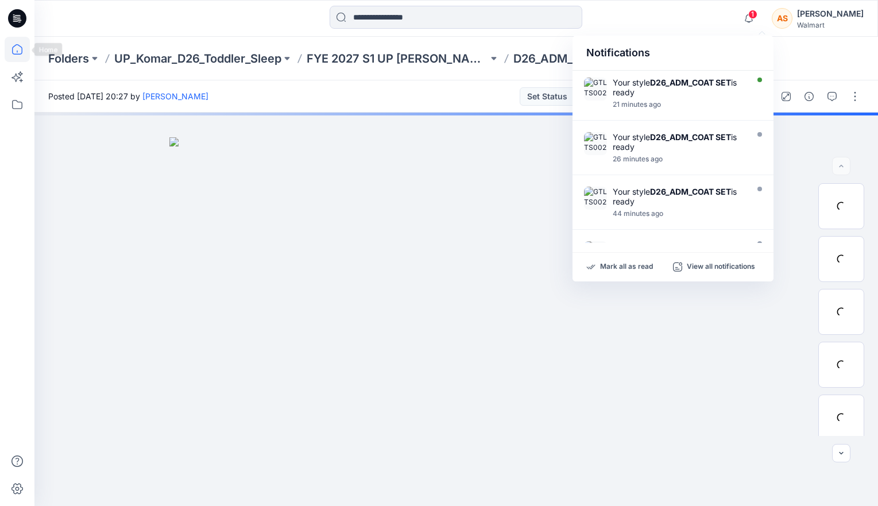
click at [17, 44] on icon at bounding box center [17, 49] width 10 height 10
